Goal: Information Seeking & Learning: Learn about a topic

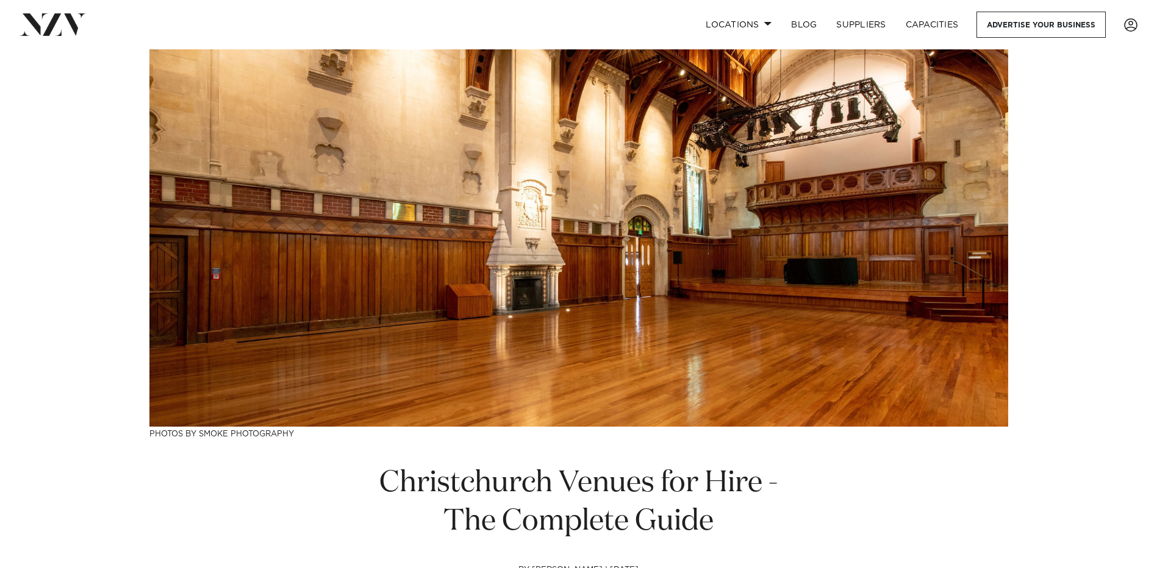
scroll to position [61, 0]
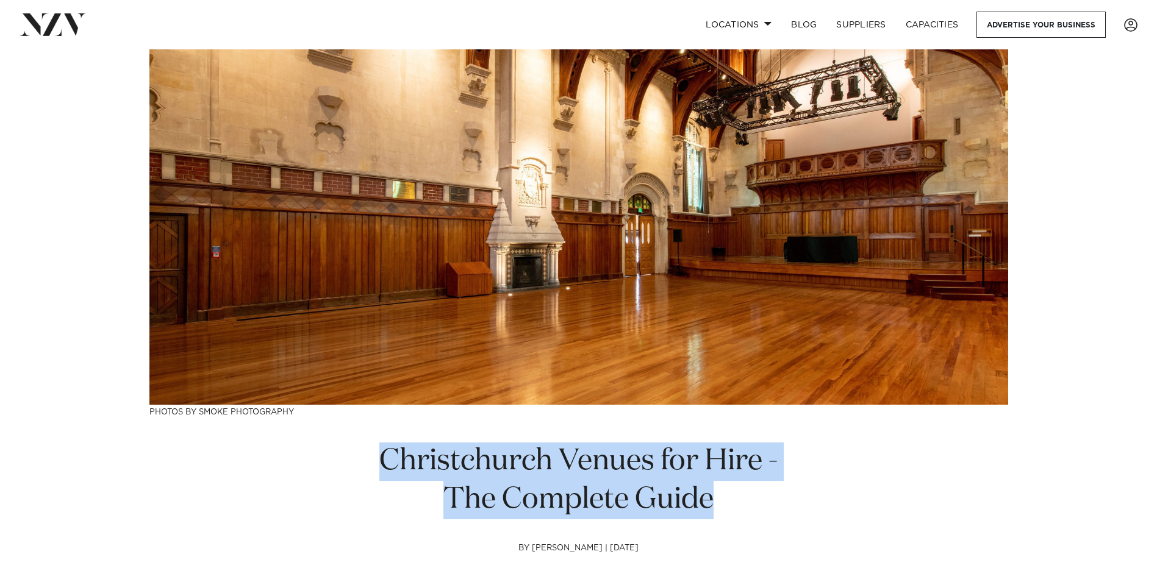
drag, startPoint x: 721, startPoint y: 502, endPoint x: 360, endPoint y: 468, distance: 362.1
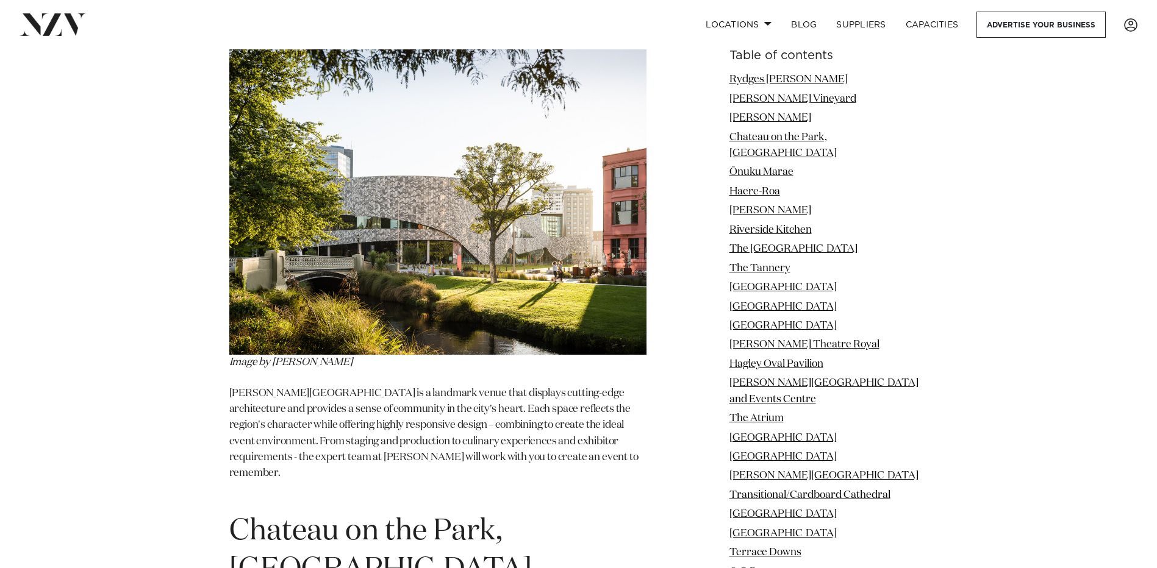
scroll to position [2439, 0]
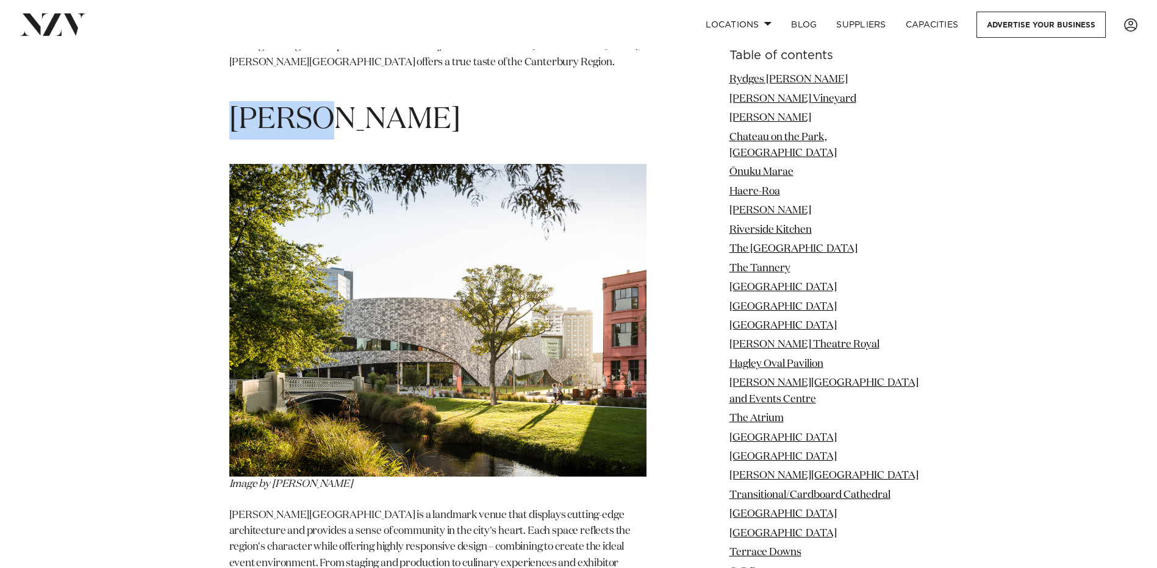
drag, startPoint x: 337, startPoint y: 88, endPoint x: 236, endPoint y: 81, distance: 101.5
click at [236, 101] on h1 "[PERSON_NAME]" at bounding box center [437, 120] width 417 height 38
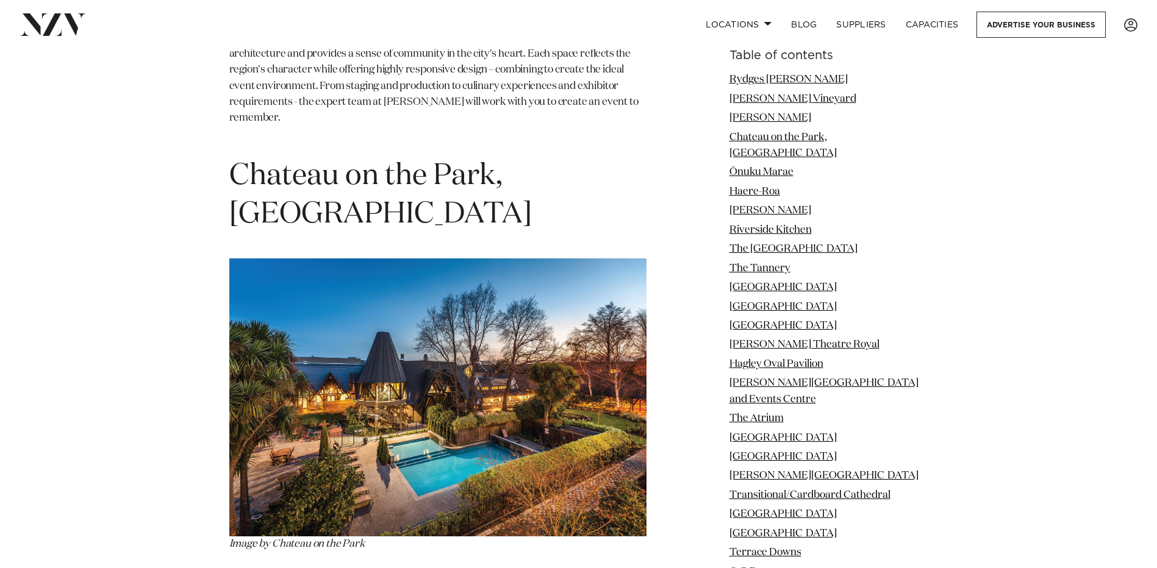
scroll to position [2927, 0]
